Goal: Find specific page/section: Find specific page/section

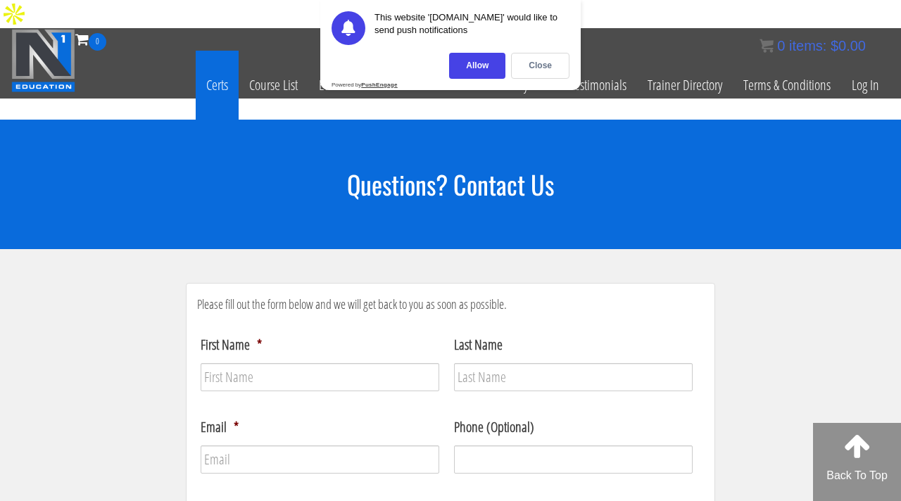
click at [215, 68] on link "Certs" at bounding box center [217, 85] width 43 height 69
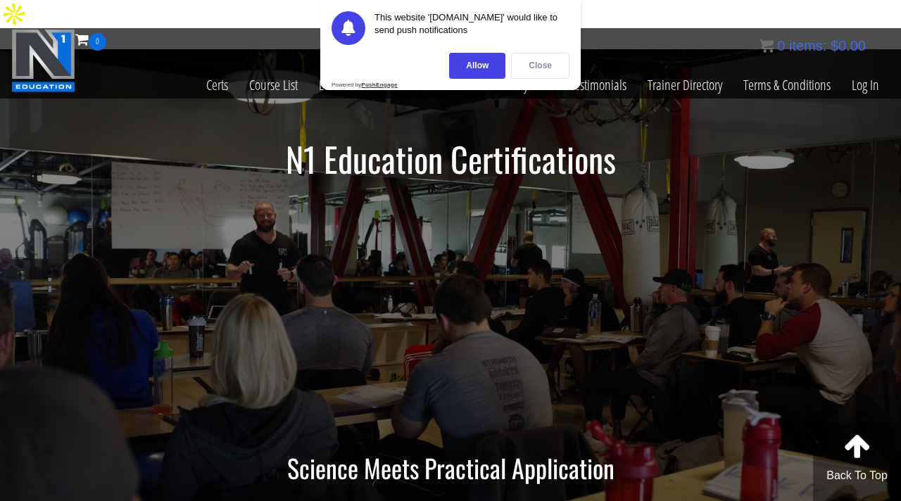
click at [521, 53] on div "Close" at bounding box center [540, 66] width 58 height 26
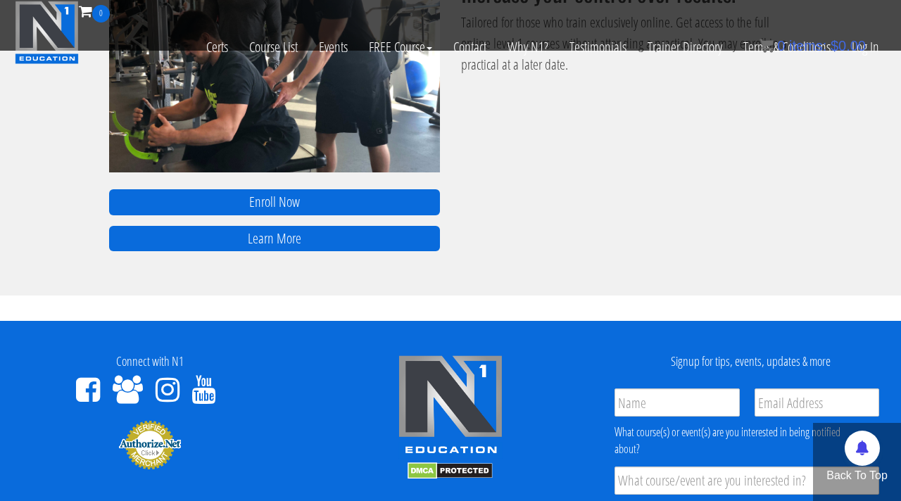
scroll to position [1358, 0]
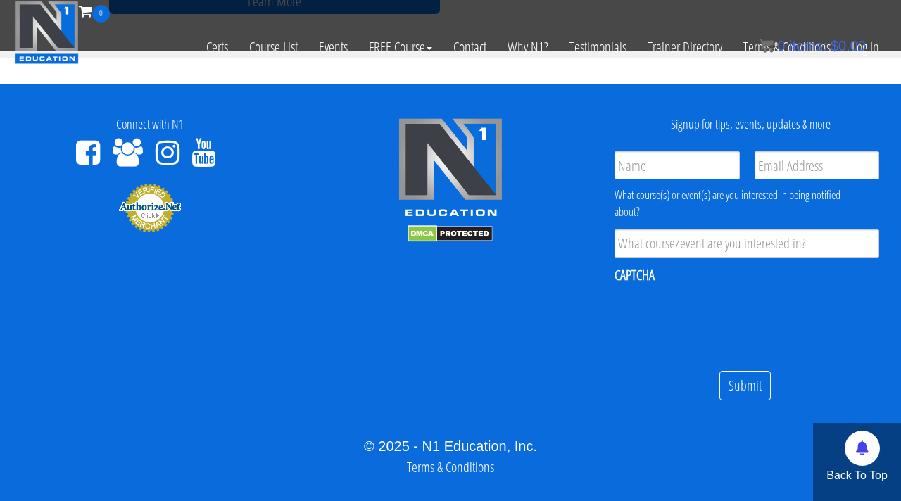
click at [171, 139] on icon at bounding box center [168, 153] width 24 height 28
